Goal: Transaction & Acquisition: Purchase product/service

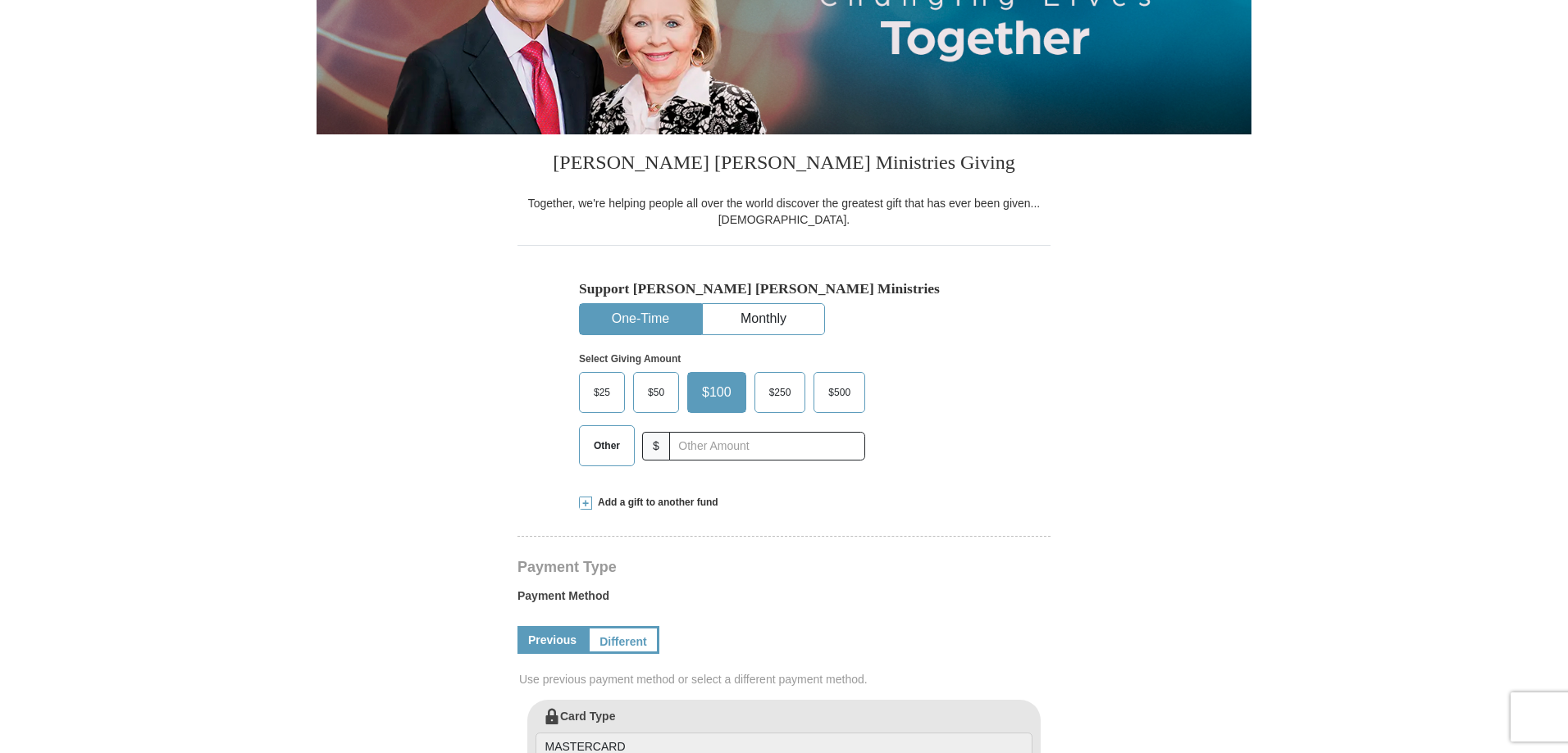
scroll to position [318, 0]
click at [603, 441] on span "Other" at bounding box center [607, 446] width 42 height 25
click at [0, 0] on input "Other" at bounding box center [0, 0] width 0 height 0
type input "38"
click at [371, 535] on form "[PERSON_NAME] [PERSON_NAME] Ministries Giving Together, we're helping people al…" at bounding box center [784, 704] width 935 height 1768
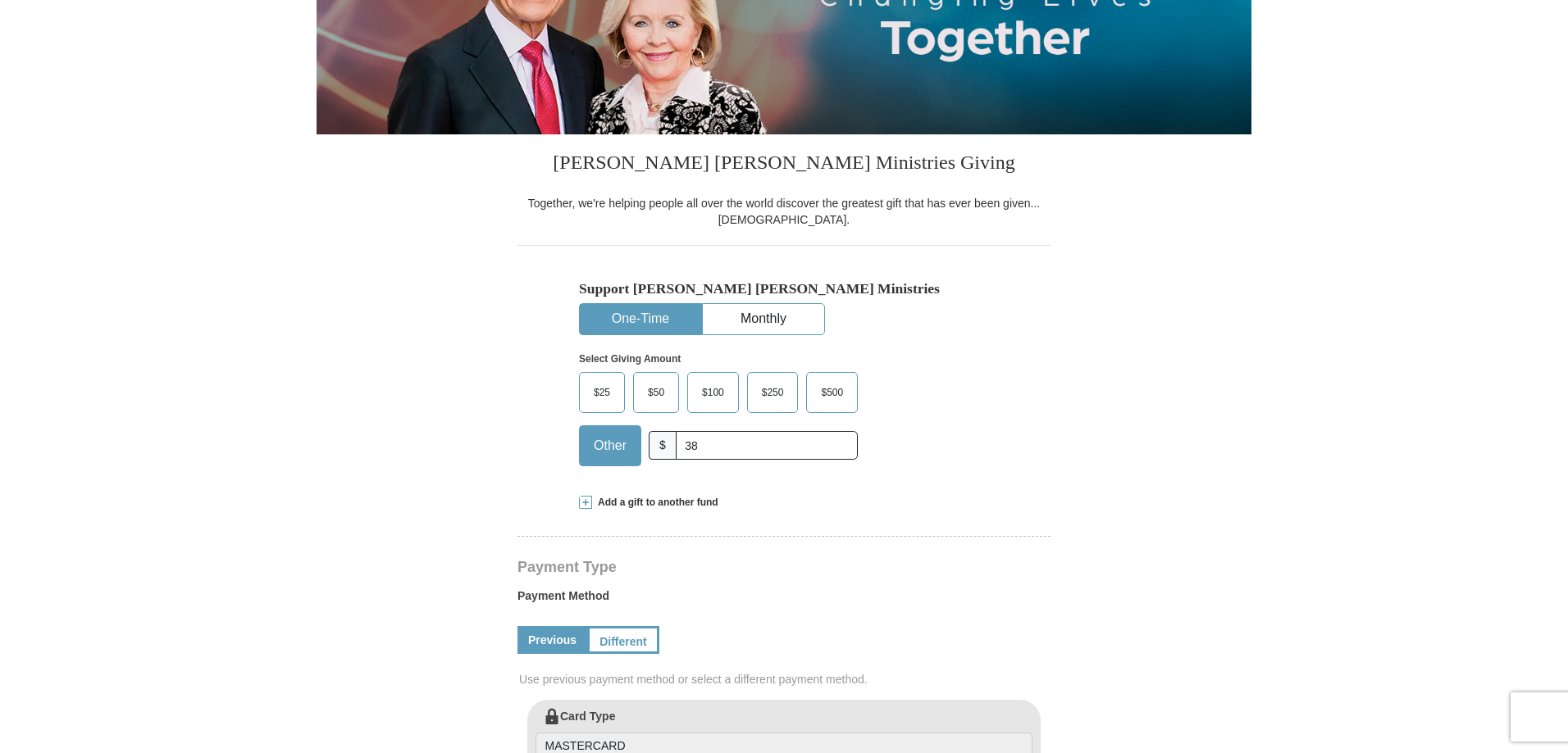
click at [633, 328] on button "One-Time" at bounding box center [641, 319] width 122 height 30
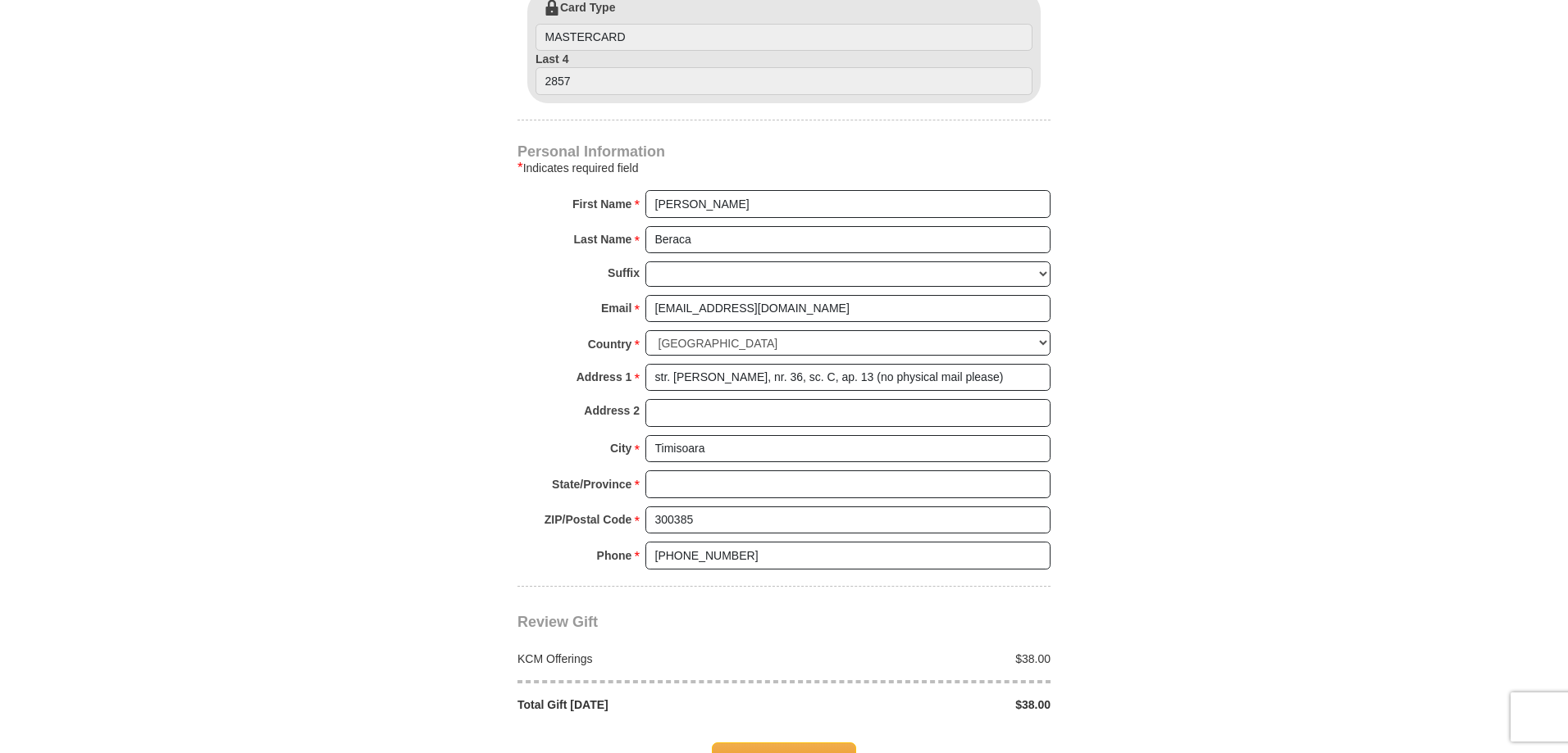
scroll to position [1056, 0]
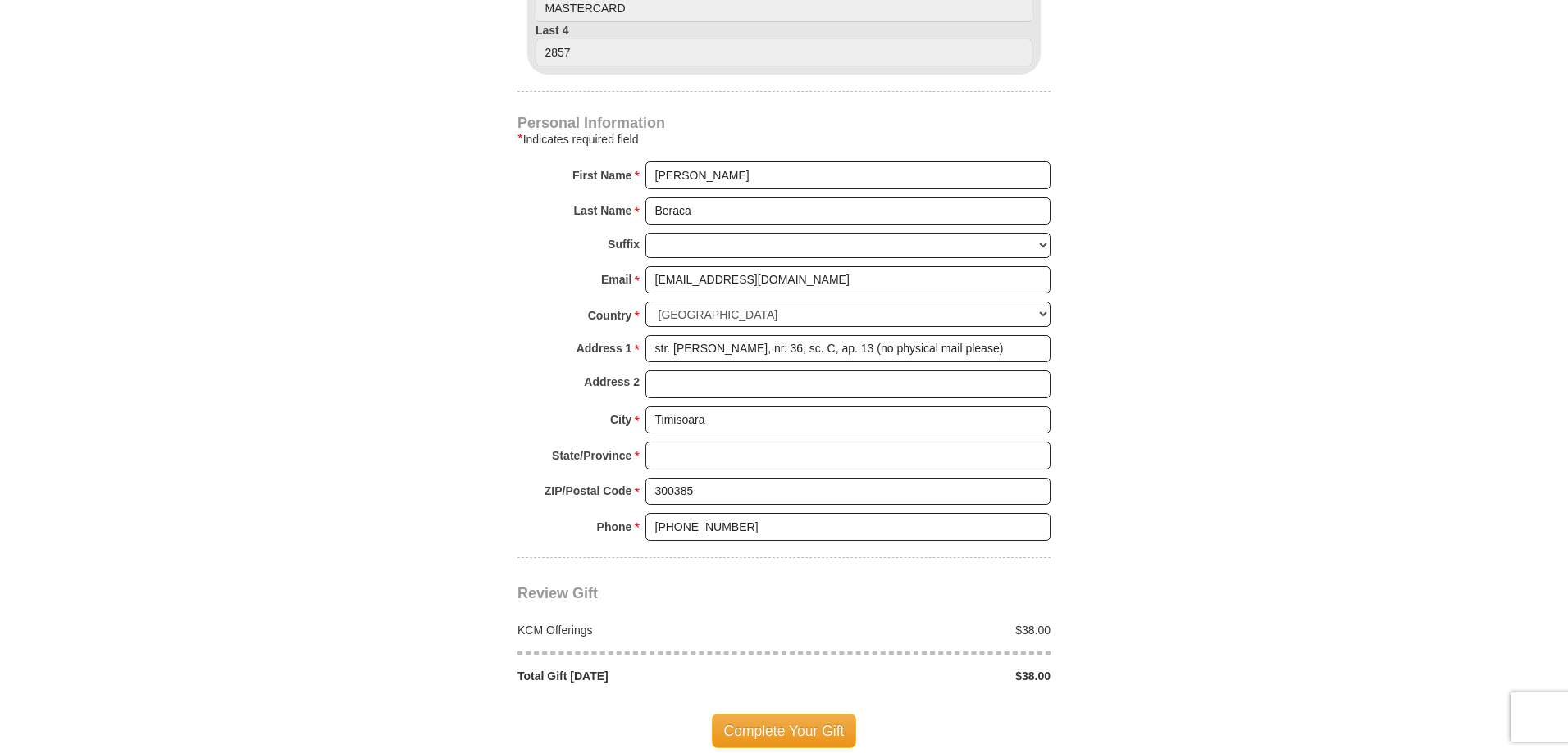
click at [729, 451] on input "State/Province *" at bounding box center [847, 455] width 405 height 27
type input "Timis"
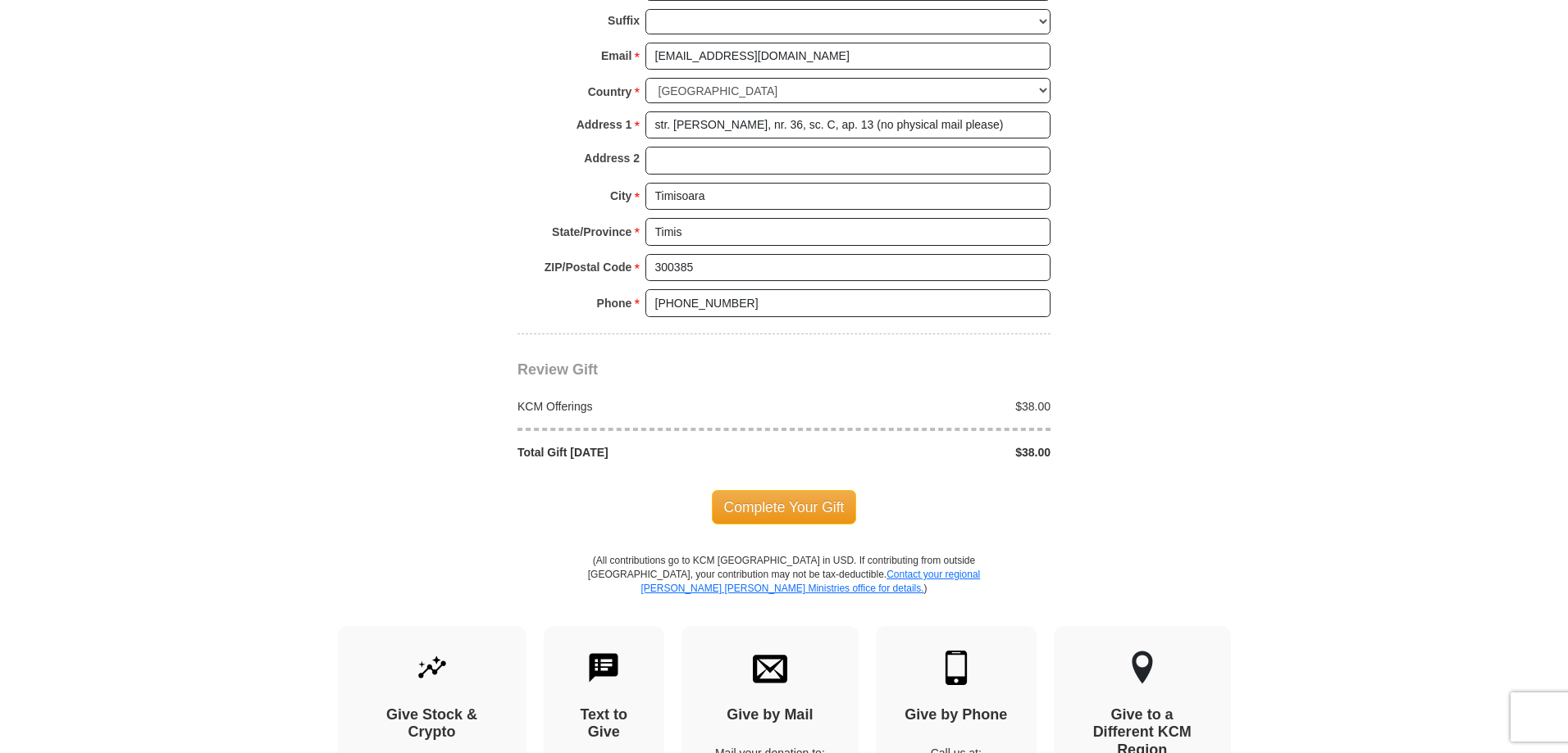
scroll to position [1302, 0]
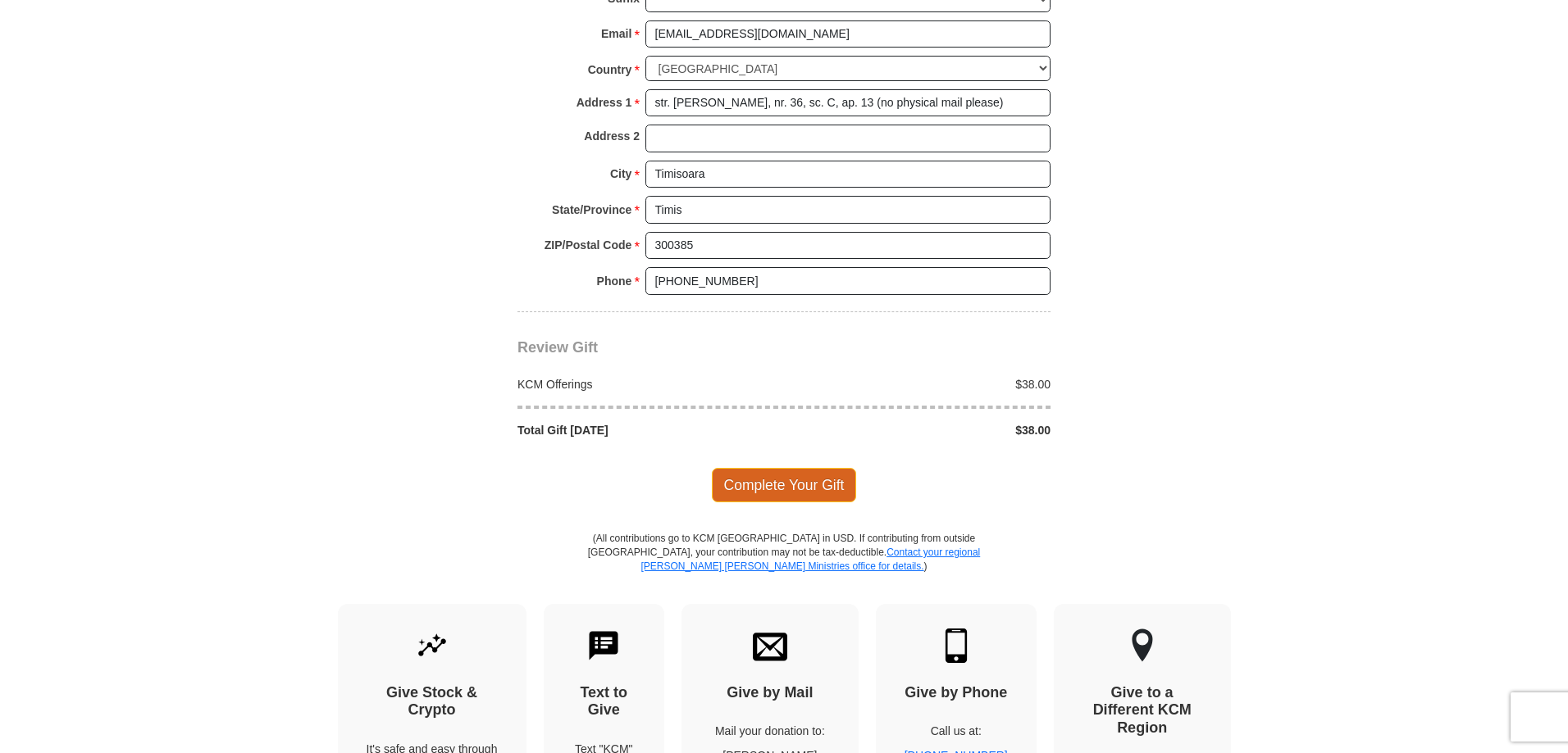
click at [775, 486] on span "Complete Your Gift" at bounding box center [784, 485] width 145 height 34
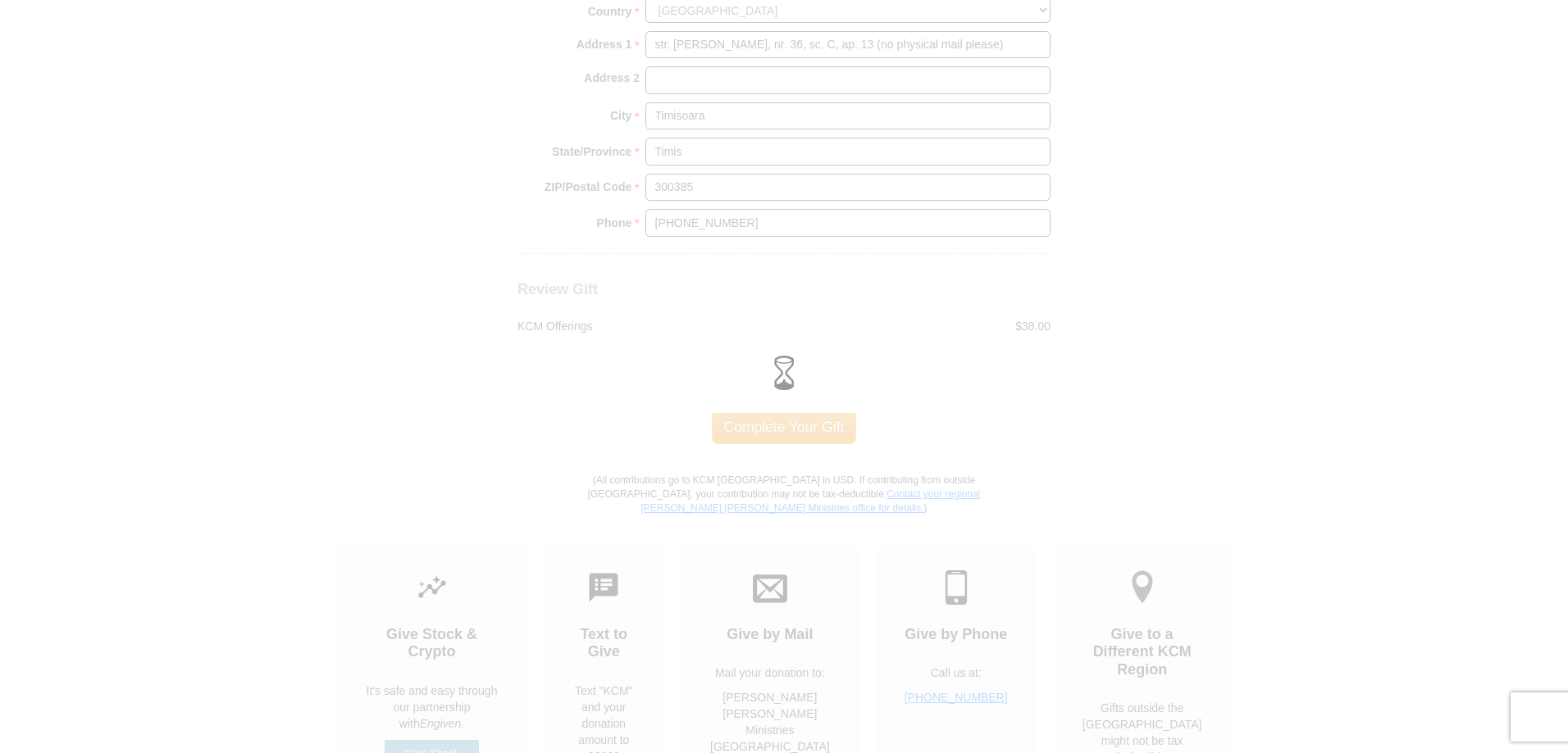
scroll to position [1466, 0]
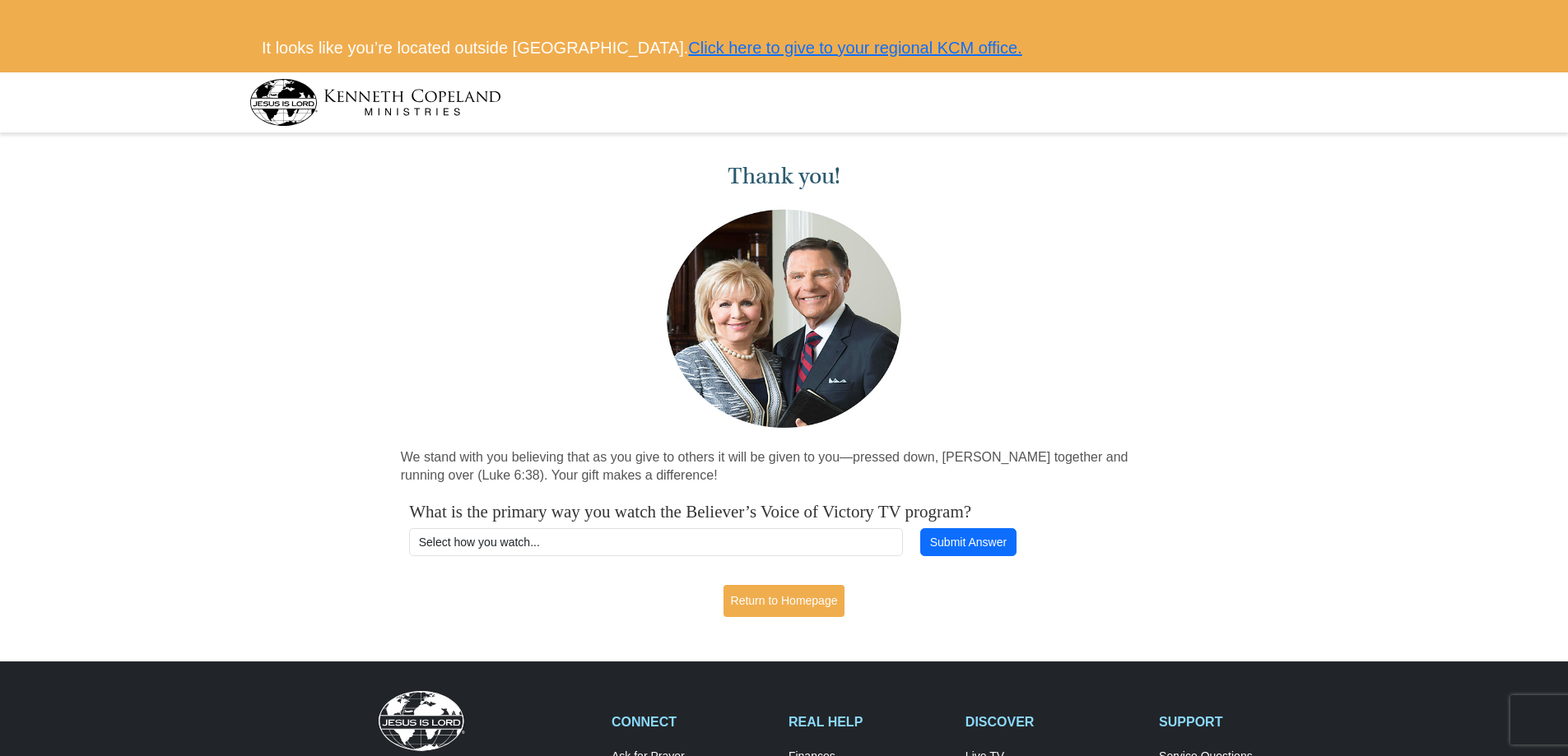
click at [291, 87] on img at bounding box center [375, 102] width 252 height 47
